Goal: Navigation & Orientation: Find specific page/section

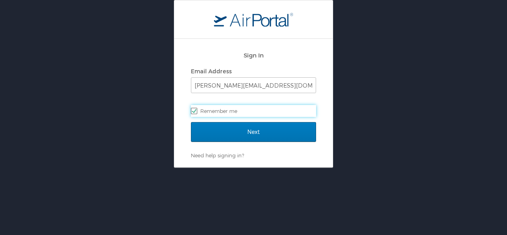
click at [272, 109] on label "Remember me" at bounding box center [253, 111] width 125 height 12
click at [196, 109] on input "Remember me" at bounding box center [193, 110] width 5 height 5
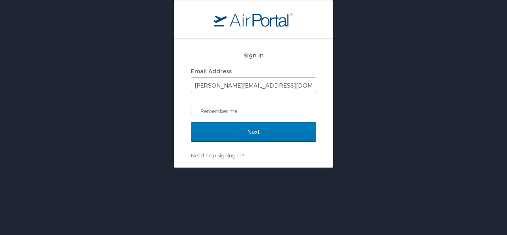
click at [272, 109] on label "Remember me" at bounding box center [253, 111] width 125 height 12
click at [196, 109] on input "Remember me" at bounding box center [193, 110] width 5 height 5
checkbox input "true"
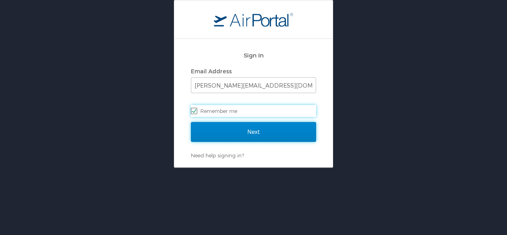
click at [266, 135] on input "Next" at bounding box center [253, 132] width 125 height 20
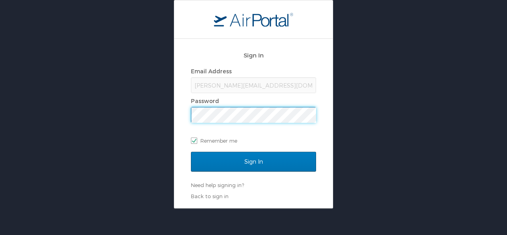
click at [191, 152] on input "Sign In" at bounding box center [253, 162] width 125 height 20
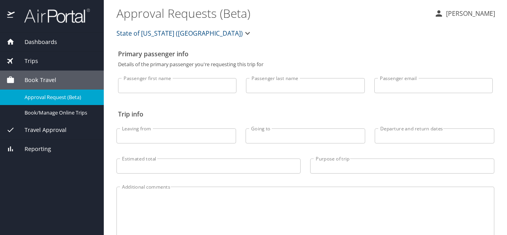
click at [49, 55] on div "Trips" at bounding box center [52, 60] width 104 height 19
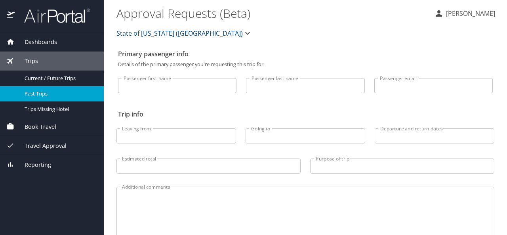
click at [53, 91] on span "Past Trips" at bounding box center [60, 94] width 70 height 8
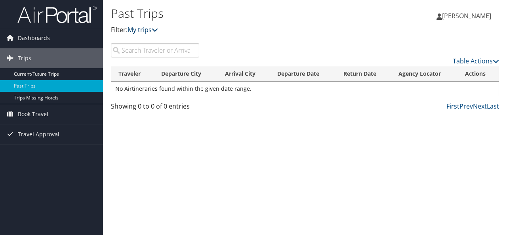
click at [143, 34] on link "My trips" at bounding box center [143, 29] width 30 height 9
click at [156, 28] on icon at bounding box center [155, 30] width 6 height 6
click at [490, 58] on link "Table Actions" at bounding box center [476, 61] width 46 height 9
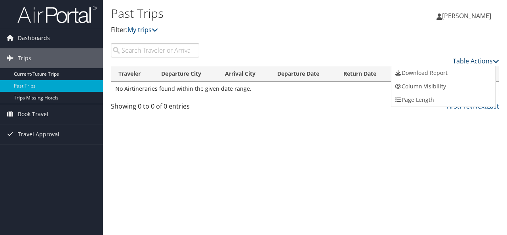
click at [490, 58] on div at bounding box center [253, 117] width 507 height 235
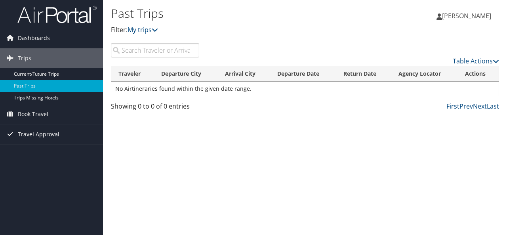
click at [61, 130] on link "Travel Approval" at bounding box center [51, 134] width 103 height 20
click at [61, 32] on link "Dashboards" at bounding box center [51, 38] width 103 height 20
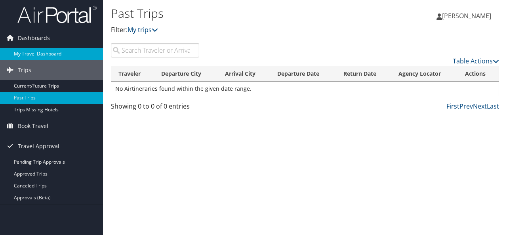
click at [56, 55] on link "My Travel Dashboard" at bounding box center [51, 54] width 103 height 12
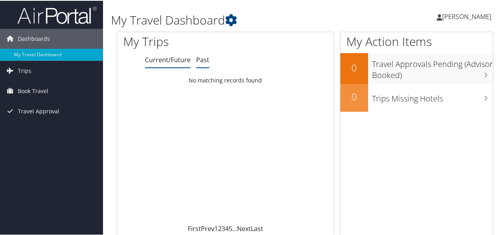
click at [196, 61] on link "Past" at bounding box center [202, 59] width 13 height 9
click at [24, 67] on span "Trips" at bounding box center [24, 70] width 13 height 20
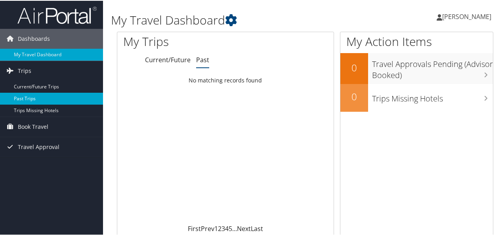
click at [22, 97] on link "Past Trips" at bounding box center [51, 98] width 103 height 12
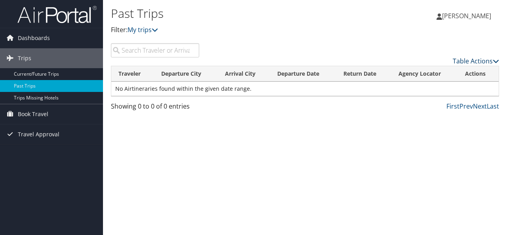
click at [472, 63] on link "Table Actions" at bounding box center [476, 61] width 46 height 9
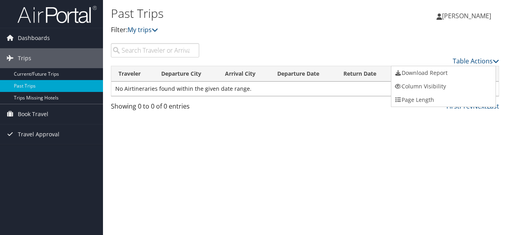
click at [305, 37] on div at bounding box center [253, 117] width 507 height 235
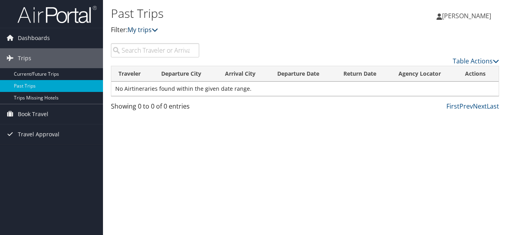
click at [153, 33] on link "My trips" at bounding box center [143, 29] width 30 height 9
click at [139, 29] on link "My trips" at bounding box center [143, 29] width 30 height 9
click at [36, 38] on span "Dashboards" at bounding box center [34, 38] width 32 height 20
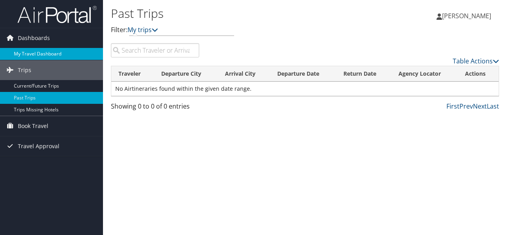
click at [29, 55] on link "My Travel Dashboard" at bounding box center [51, 54] width 103 height 12
